Goal: Transaction & Acquisition: Book appointment/travel/reservation

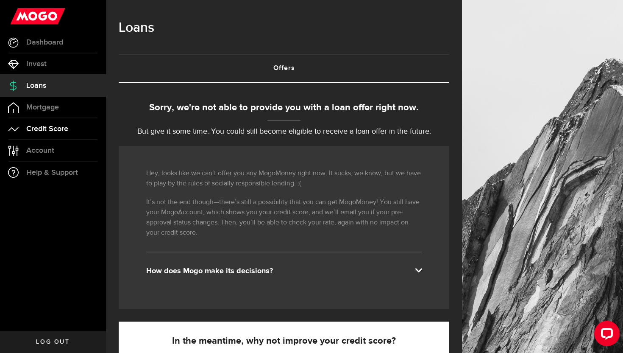
click at [81, 135] on link "Credit Score" at bounding box center [53, 128] width 106 height 21
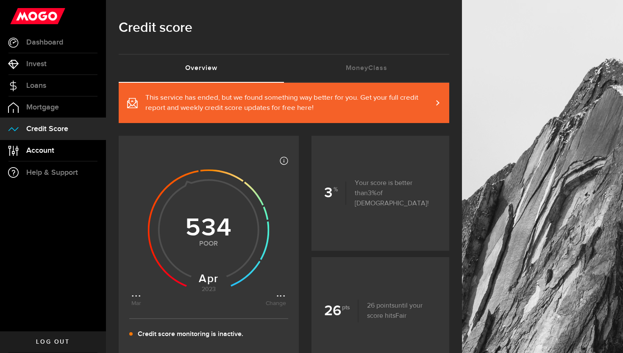
click at [76, 156] on link "Account Compte" at bounding box center [53, 150] width 106 height 21
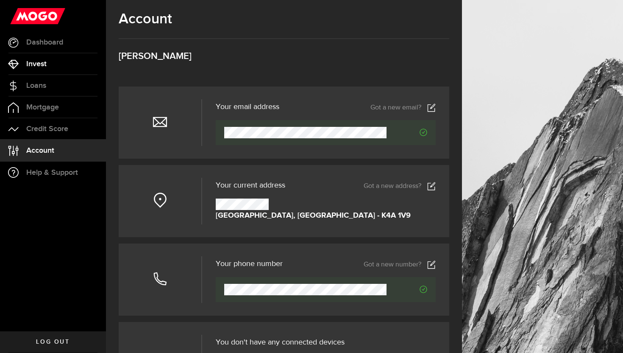
click at [75, 66] on link "Invest" at bounding box center [53, 63] width 106 height 21
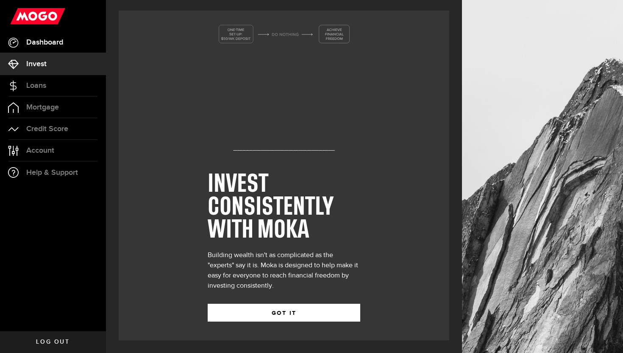
click at [75, 46] on link "Dashboard" at bounding box center [53, 42] width 106 height 21
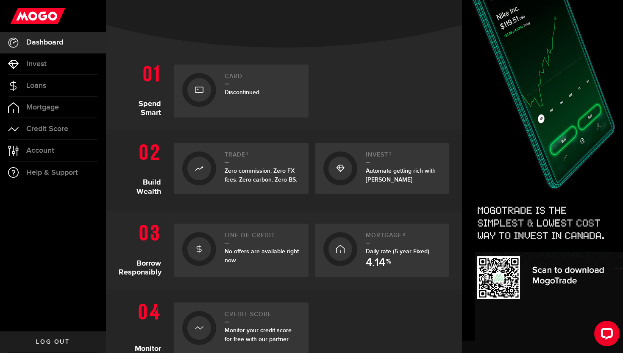
scroll to position [148, 0]
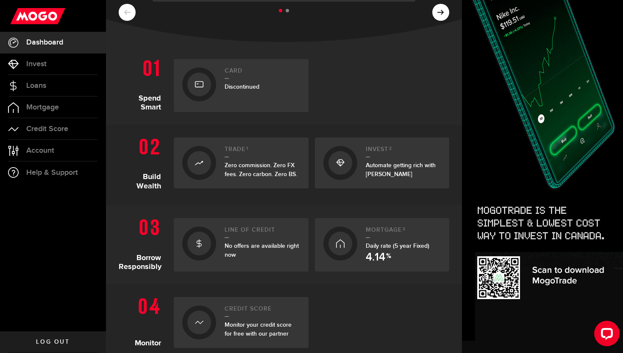
click at [205, 249] on div at bounding box center [199, 243] width 24 height 24
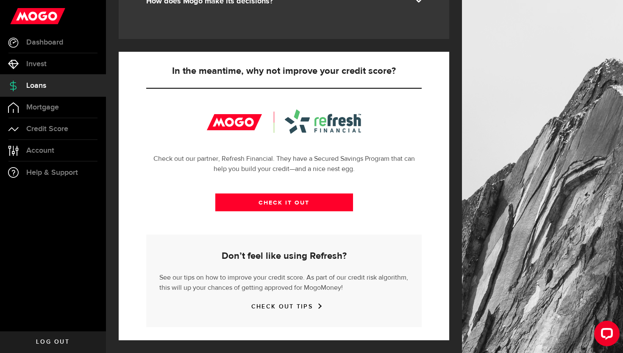
scroll to position [268, 0]
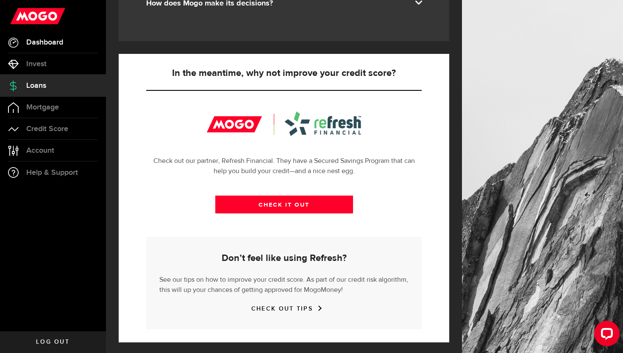
click at [75, 45] on link "Dashboard" at bounding box center [53, 42] width 106 height 21
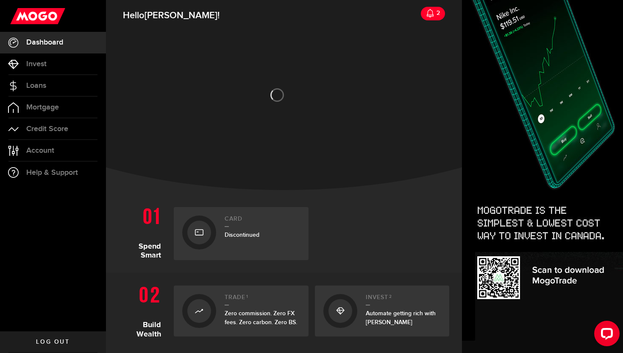
click at [204, 229] on div at bounding box center [199, 232] width 24 height 24
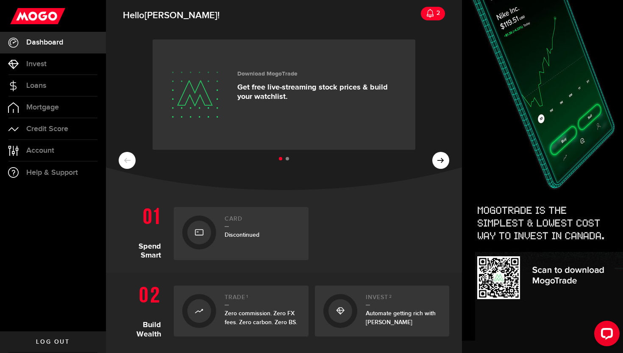
click at [205, 241] on div at bounding box center [199, 232] width 24 height 24
click at [252, 231] on span "Discontinued" at bounding box center [242, 234] width 35 height 7
click at [228, 218] on h2 "Card" at bounding box center [262, 220] width 75 height 11
click at [221, 237] on link "Card Discontinued" at bounding box center [241, 233] width 135 height 53
click at [201, 227] on icon at bounding box center [199, 233] width 8 height 14
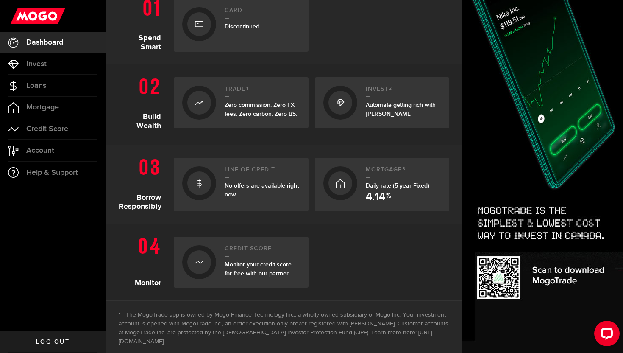
scroll to position [215, 0]
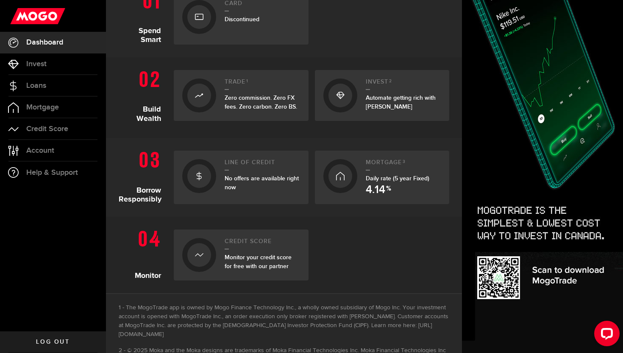
click at [348, 181] on div at bounding box center [341, 176] width 24 height 24
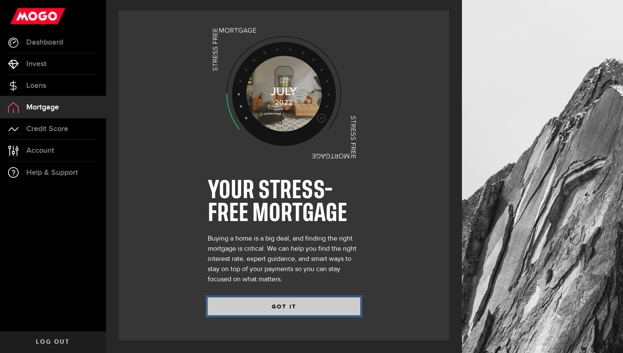
click at [286, 314] on button "GOT IT" at bounding box center [284, 306] width 153 height 18
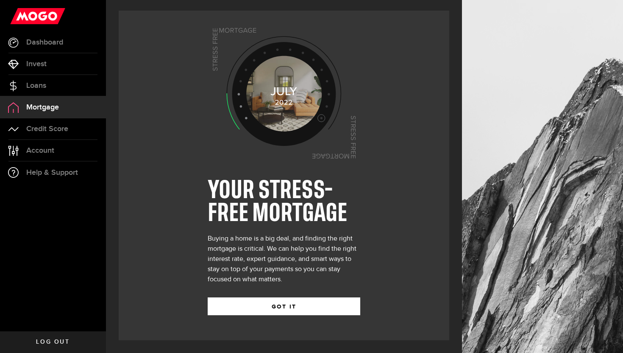
click at [288, 309] on div "YOUR STRESS-FREE MORTGAGE Buying a home is a big deal, and finding the right mo…" at bounding box center [284, 176] width 356 height 353
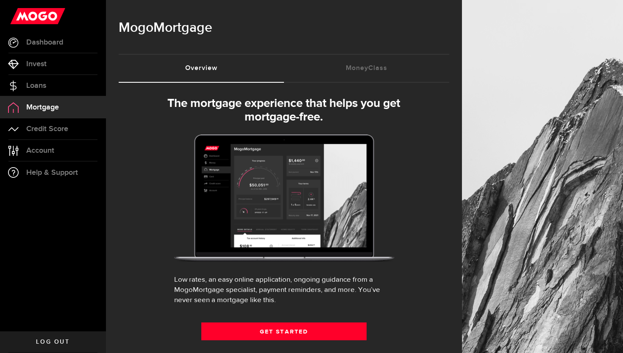
select select "3knYdhfXw4iYoq2m0WGQES"
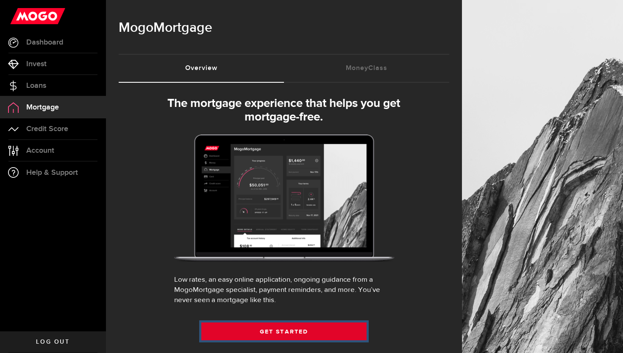
click at [282, 338] on link "Get Started" at bounding box center [283, 331] width 165 height 18
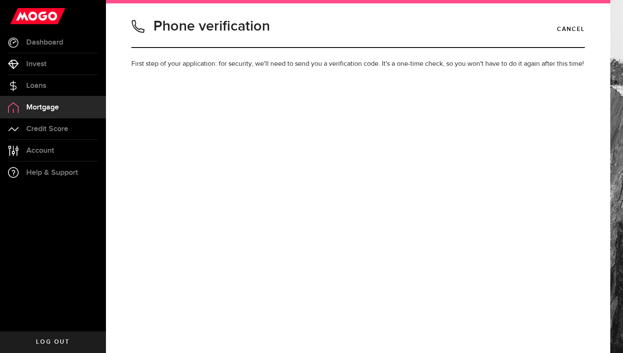
type input "3435974212"
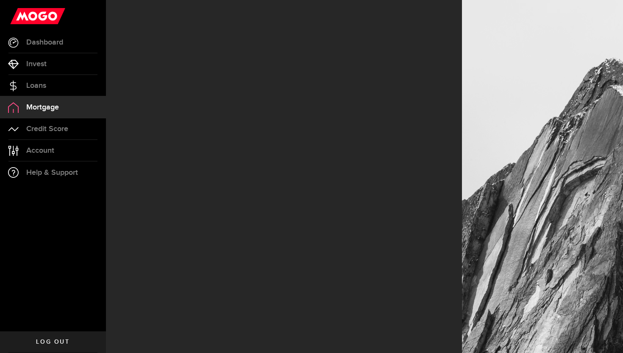
select select "3knYdhfXw4iYoq2m0WGQES"
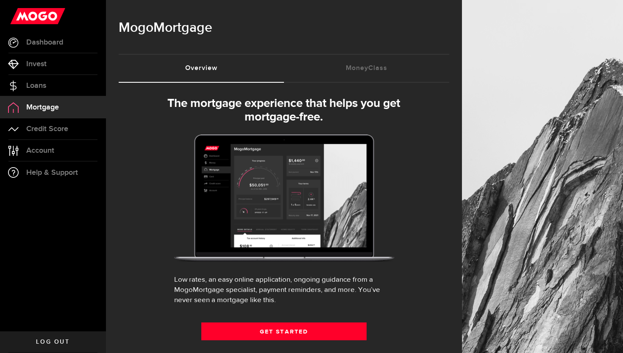
scroll to position [0, 0]
click at [86, 109] on link "Mortgage" at bounding box center [53, 107] width 106 height 21
click at [84, 88] on link "Loans" at bounding box center [53, 85] width 106 height 21
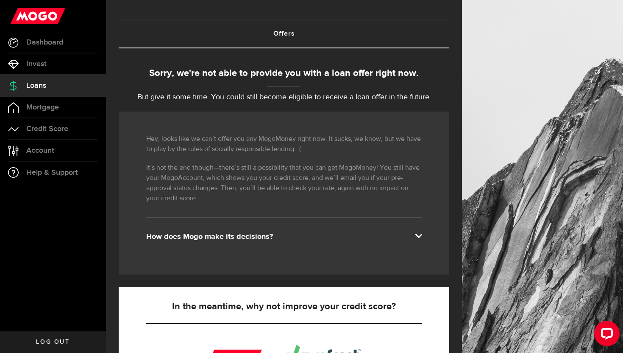
scroll to position [36, 0]
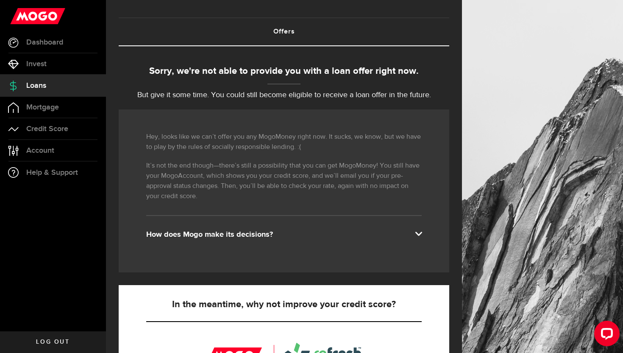
click at [212, 240] on div "Hey, looks like we can’t offer you any MogoMoney right now. It sucks, we know, …" at bounding box center [284, 190] width 331 height 163
click at [222, 234] on div "How does Mogo make its decisions?" at bounding box center [284, 234] width 276 height 10
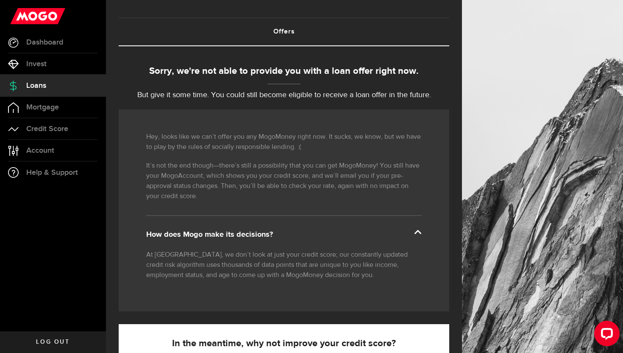
click at [223, 235] on div "How does Mogo make its decisions?" at bounding box center [284, 234] width 276 height 10
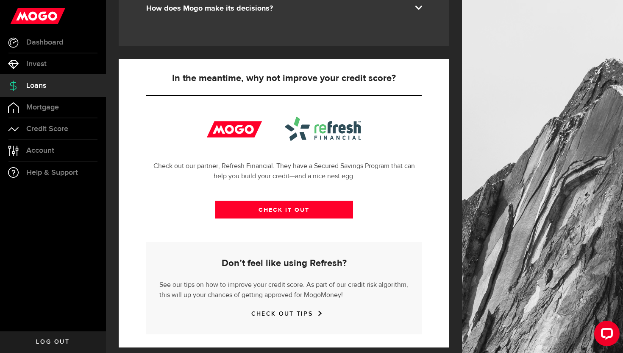
scroll to position [261, 0]
